Goal: Task Accomplishment & Management: Manage account settings

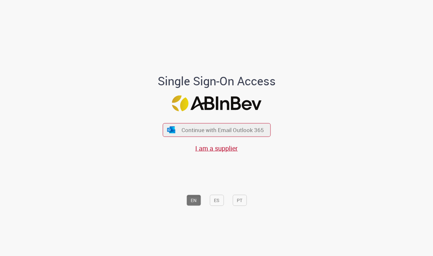
click at [153, 183] on div "EN ES PT" at bounding box center [216, 181] width 181 height 57
click at [241, 131] on span "Continue with Email Outlook 365" at bounding box center [223, 130] width 84 height 8
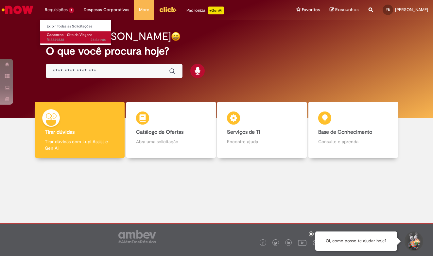
click at [69, 42] on link "Cadastros - Site de Viagens 26d atrás 26 dias atrás R13349838" at bounding box center [76, 37] width 72 height 12
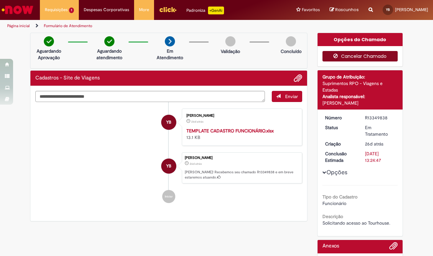
click at [382, 55] on button "Cancelar Chamado" at bounding box center [360, 56] width 76 height 10
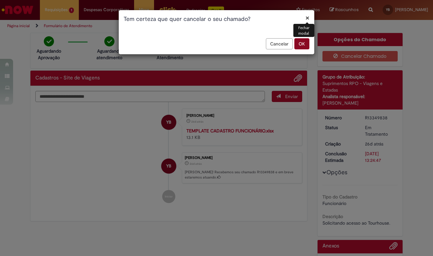
click at [301, 44] on button "OK" at bounding box center [301, 43] width 15 height 11
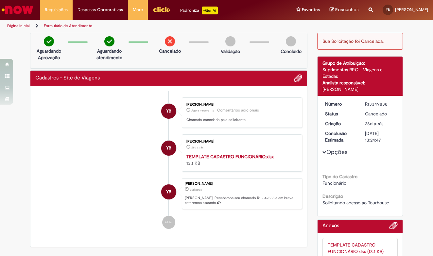
click at [23, 24] on link "Página inicial" at bounding box center [18, 25] width 23 height 5
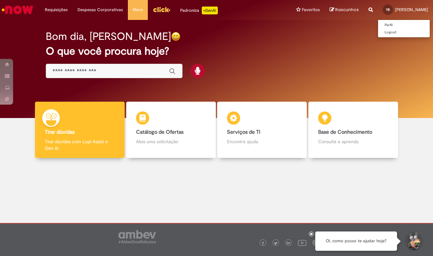
click at [386, 12] on link "YB [PERSON_NAME]" at bounding box center [405, 10] width 55 height 20
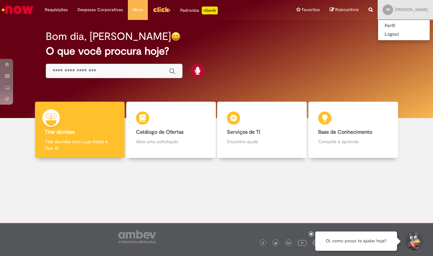
click at [201, 28] on div "Bom dia, [PERSON_NAME] O que você procura hoje?" at bounding box center [216, 55] width 364 height 56
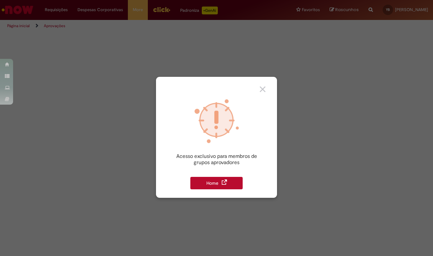
click at [228, 184] on div "Home" at bounding box center [216, 183] width 52 height 12
